Goal: Use online tool/utility

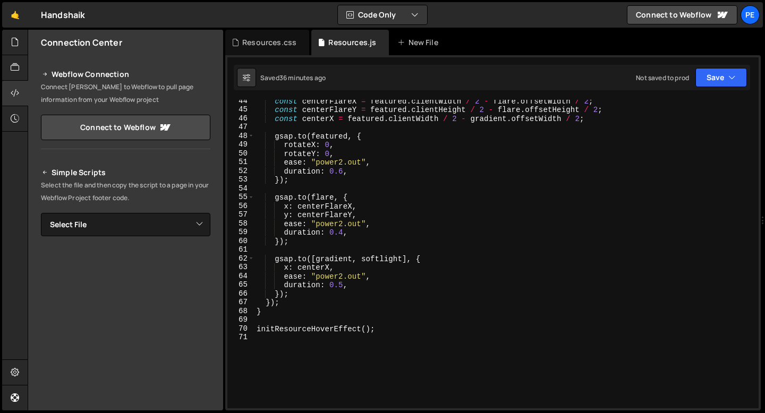
scroll to position [464, 0]
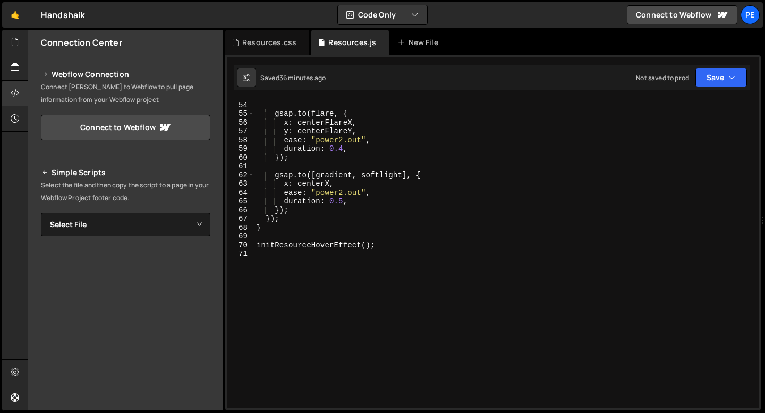
click at [273, 253] on div "}) ; gsap . to ( flare , { x : centerFlareX , y : centerFlareY , ease : "power2…" at bounding box center [504, 255] width 500 height 326
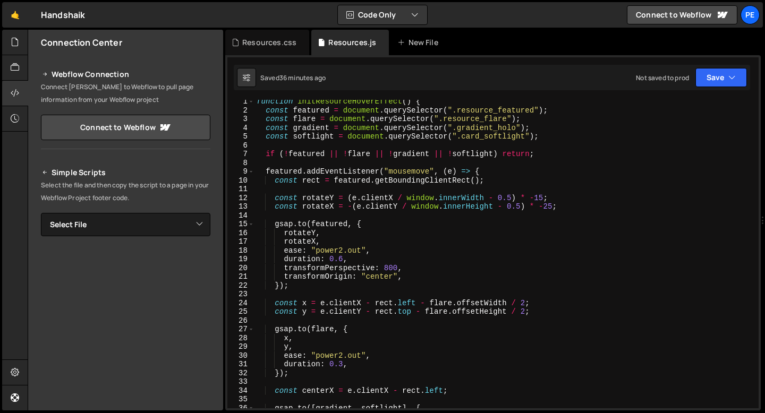
scroll to position [0, 0]
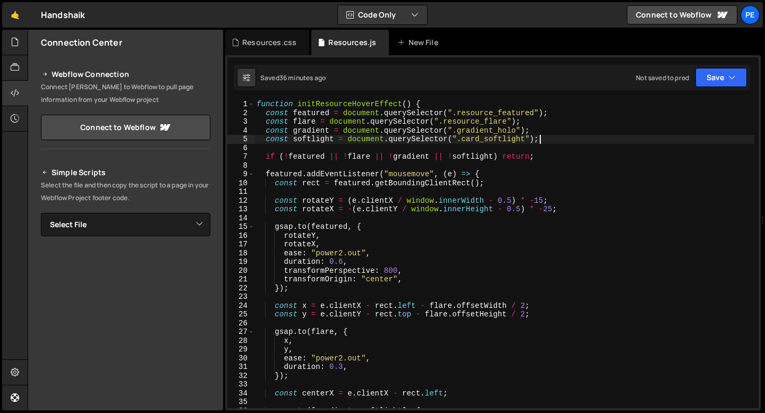
click at [541, 139] on div "function initResourceHoverEffect ( ) { const featured = document . querySelecto…" at bounding box center [504, 263] width 500 height 326
type textarea "initResourceHoverEffect();"
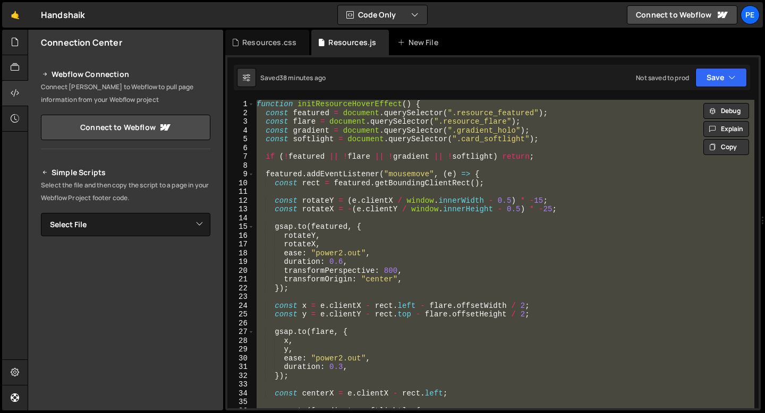
paste textarea
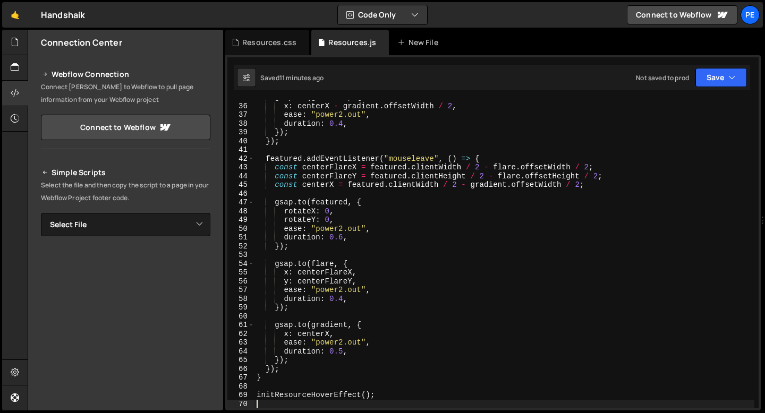
type textarea "initResourceHoverEffect();"
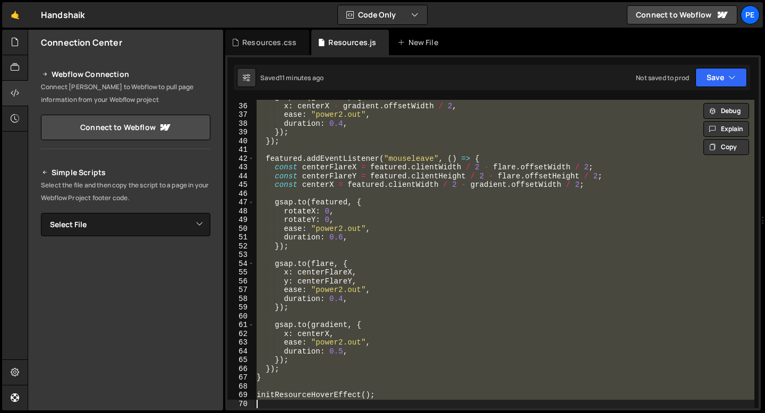
paste textarea
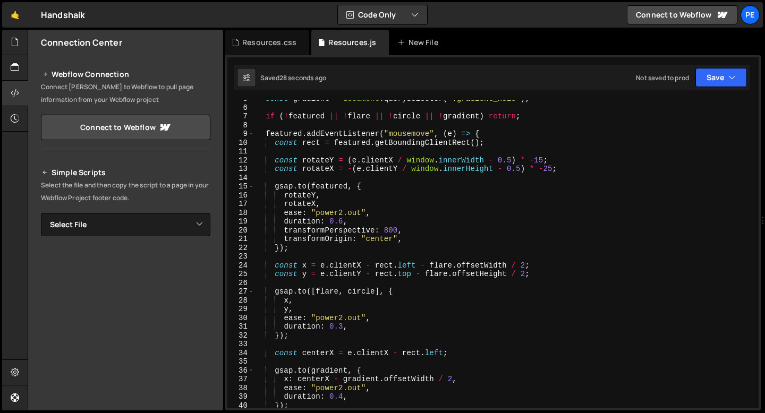
scroll to position [0, 0]
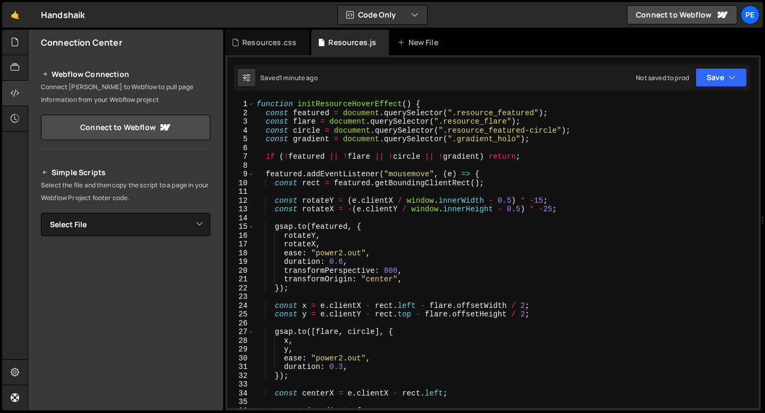
type textarea "initResourceHoverEffect();"
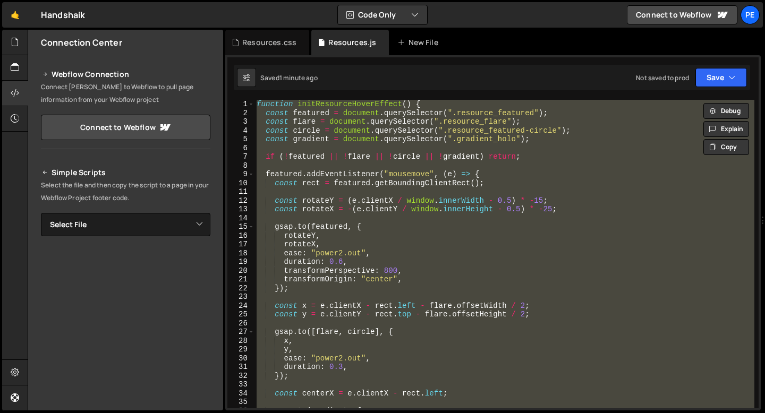
paste textarea
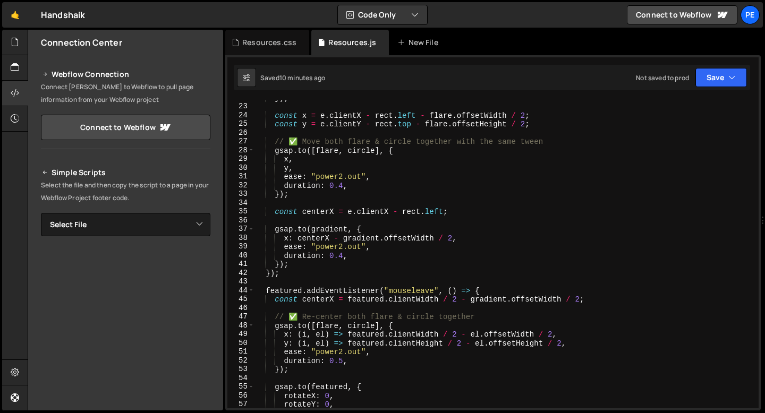
scroll to position [188, 0]
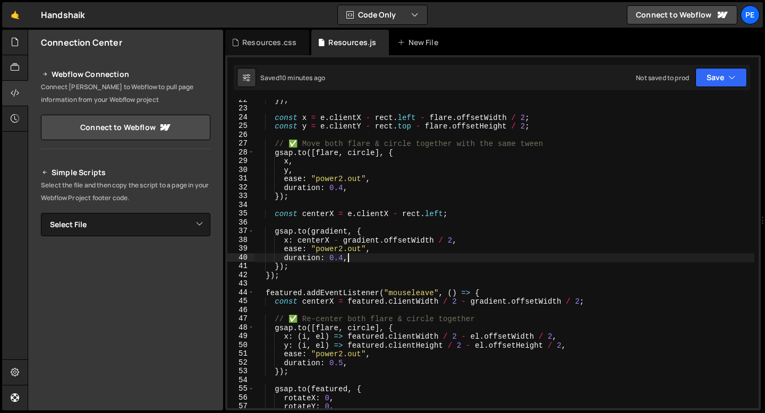
click at [381, 258] on div "}) ; const x = e . clientX - rect . left - flare . offsetWidth / 2 ; const y = …" at bounding box center [504, 259] width 500 height 326
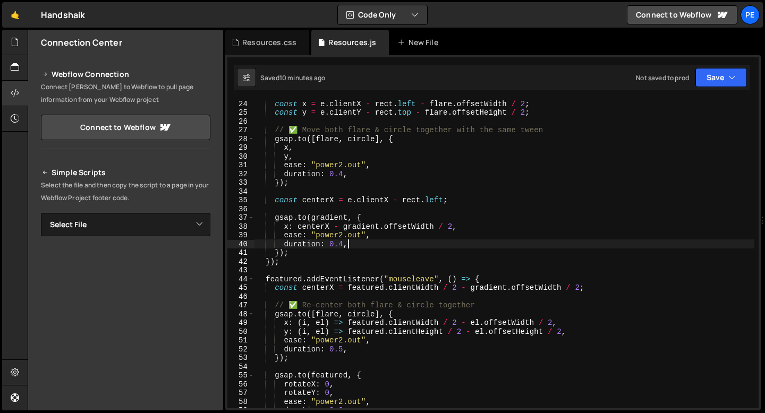
type textarea "initResourceHoverEffect();"
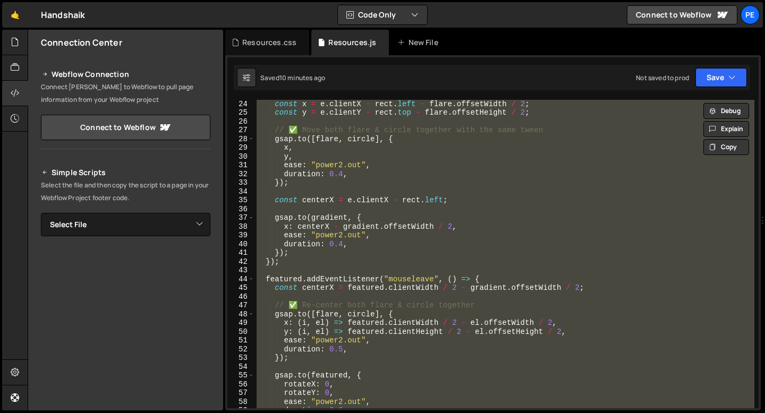
paste textarea
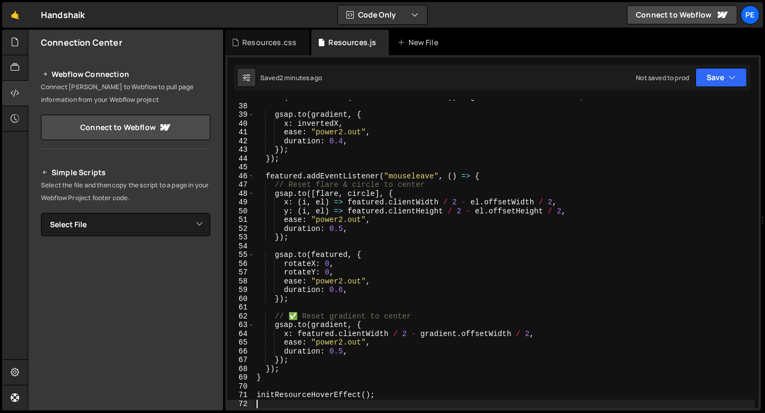
type textarea "initResourceHoverEffect();"
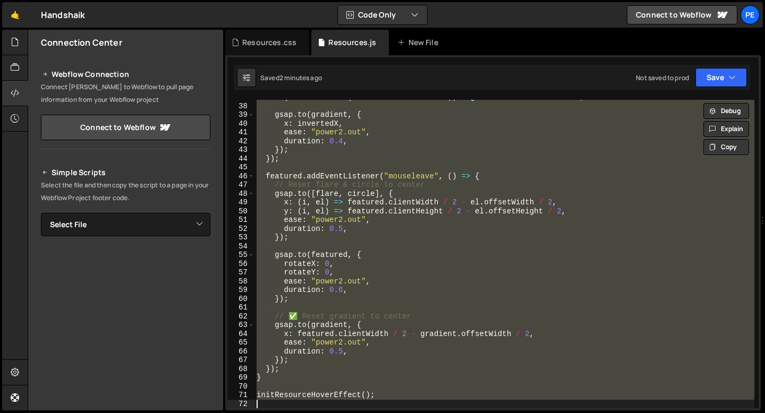
paste textarea
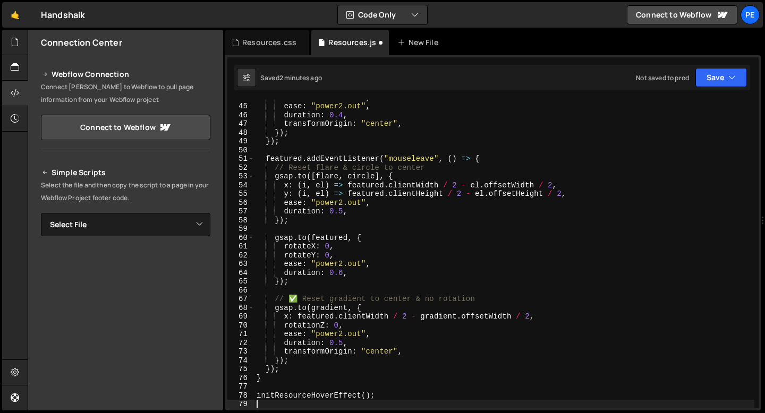
scroll to position [383, 0]
type textarea "initResourceHoverEffect();"
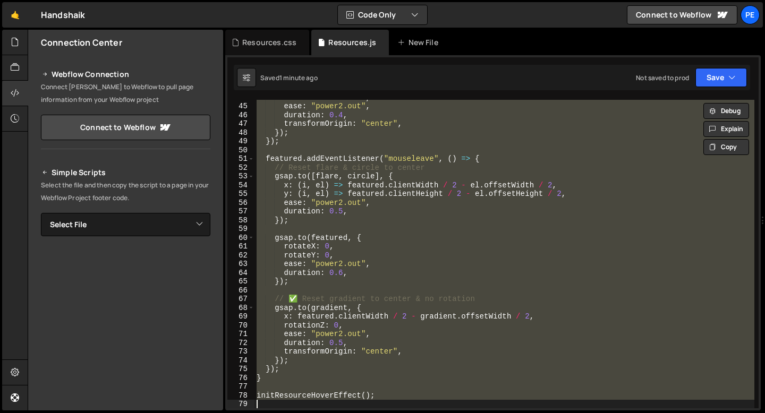
paste textarea
